Goal: Communication & Community: Connect with others

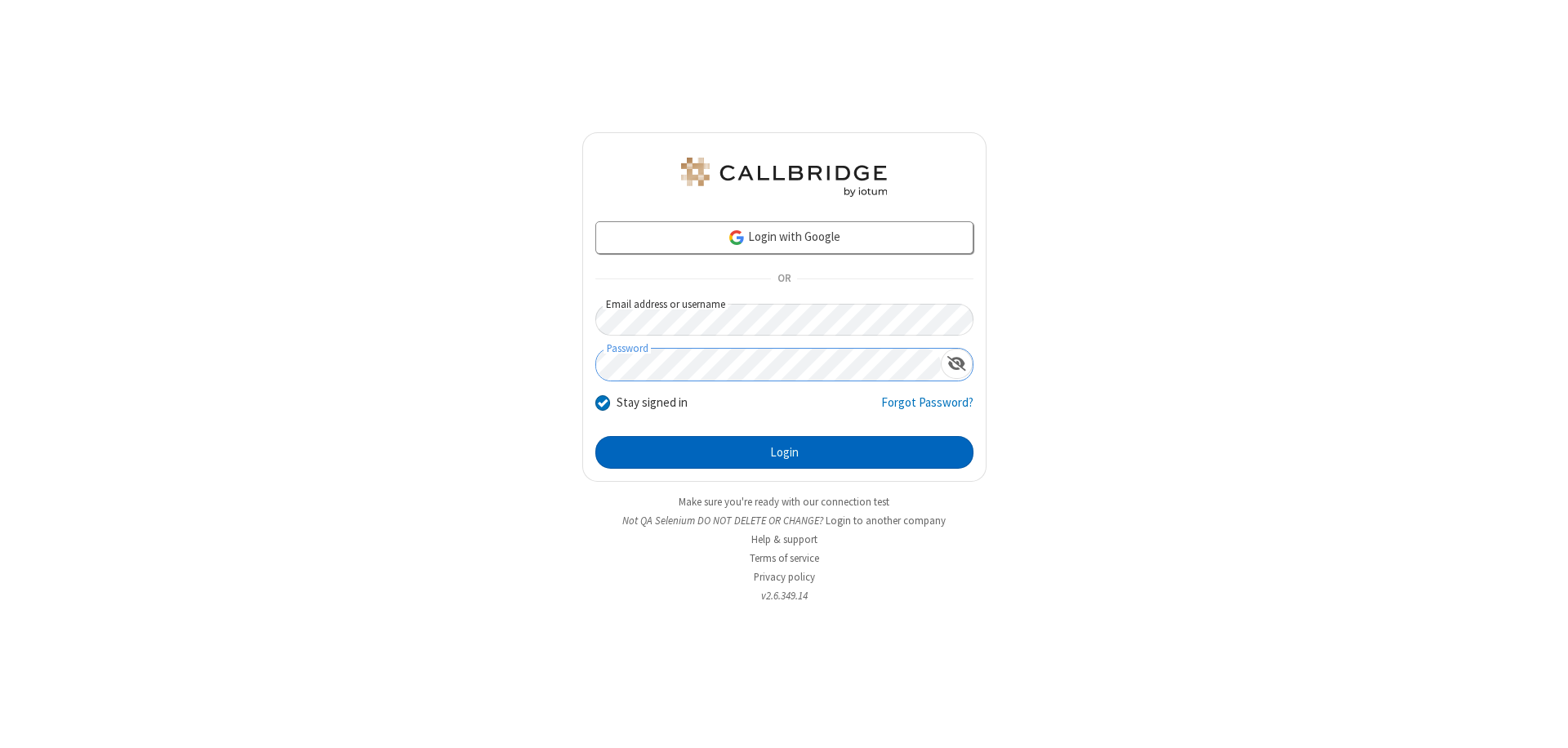
click at [784, 452] on button "Login" at bounding box center [784, 452] width 378 height 33
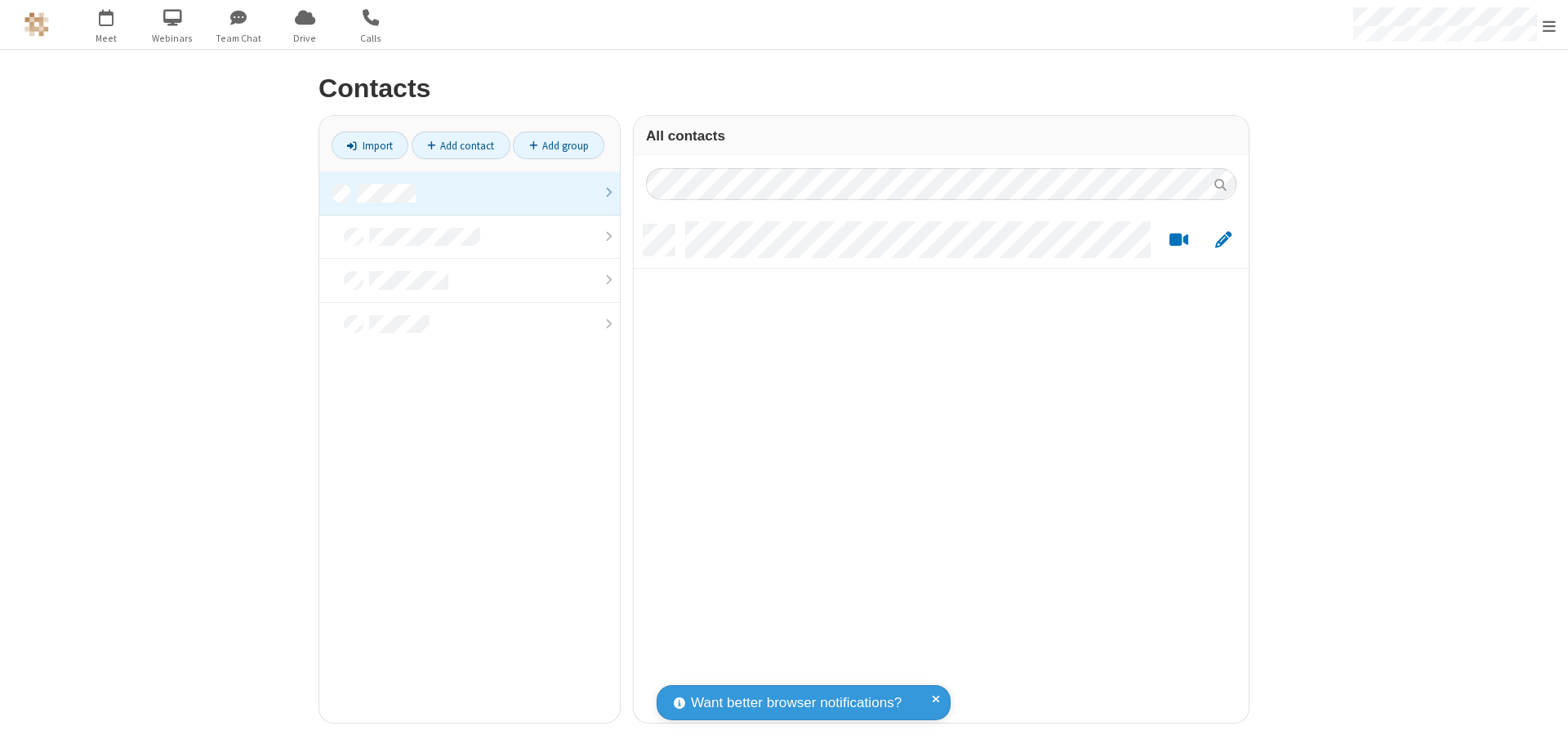
scroll to position [499, 603]
click at [470, 193] on link at bounding box center [469, 193] width 301 height 44
click at [460, 146] on link "Add contact" at bounding box center [461, 145] width 99 height 28
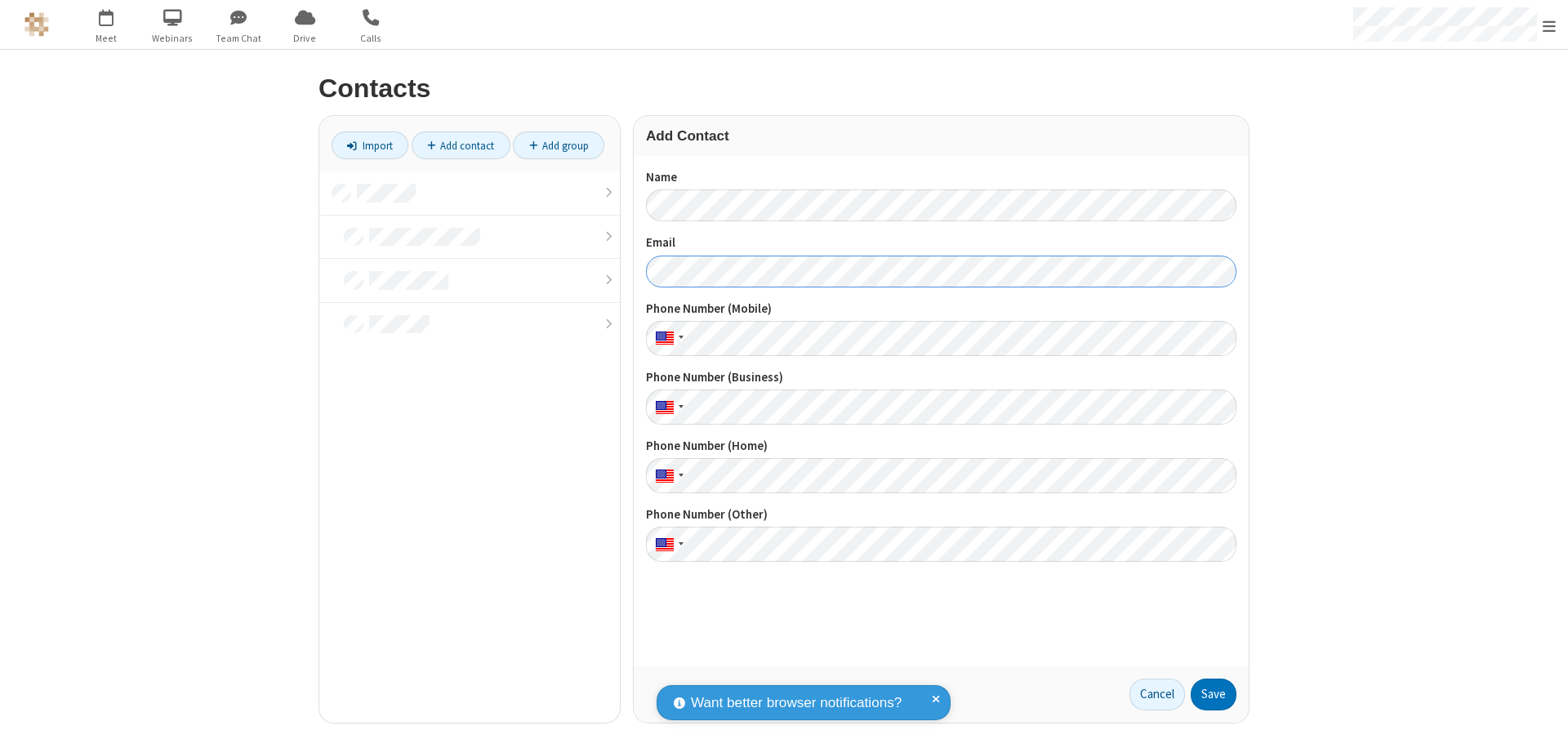
click at [1214, 694] on button "Save" at bounding box center [1213, 695] width 45 height 33
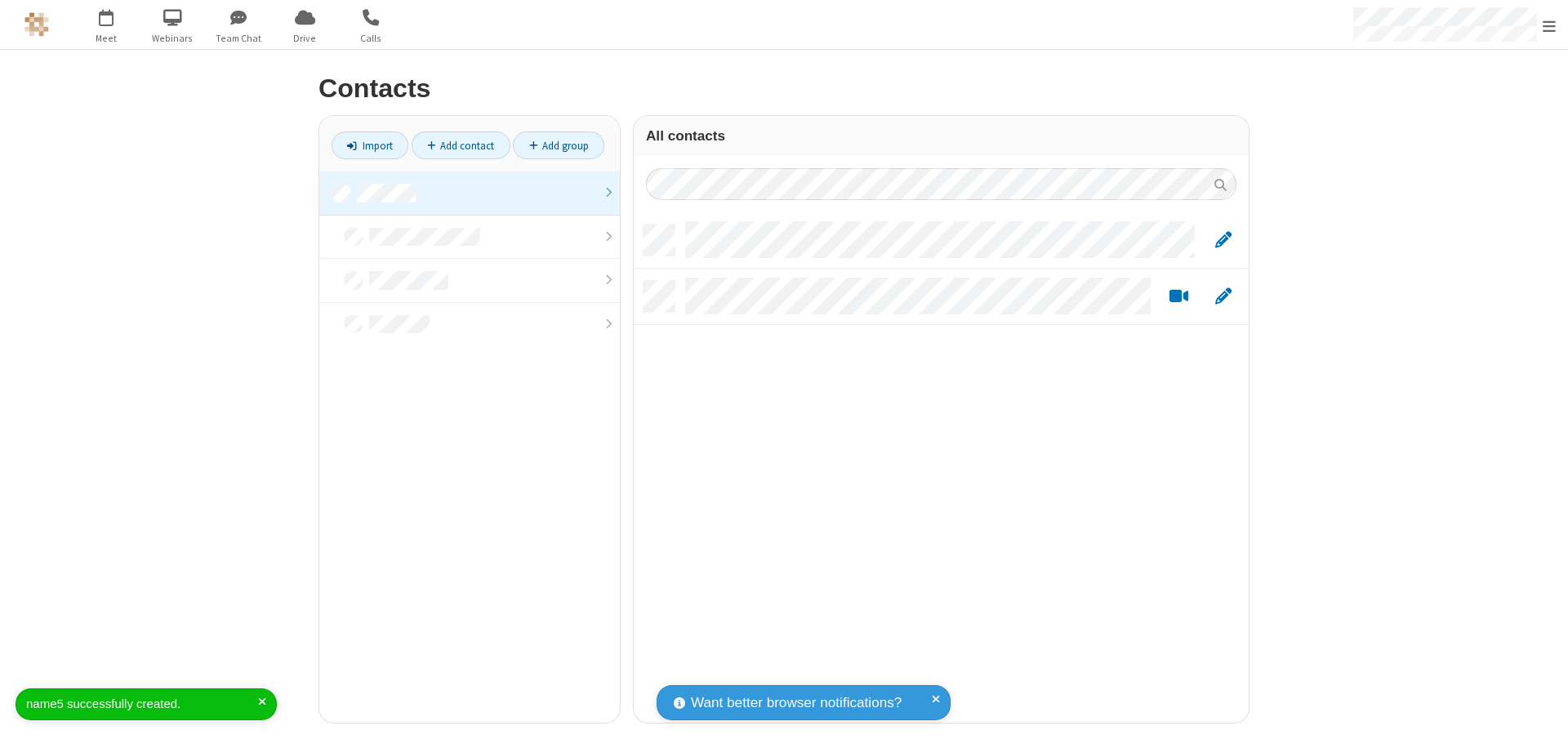
scroll to position [499, 603]
